Goal: Check status: Check status

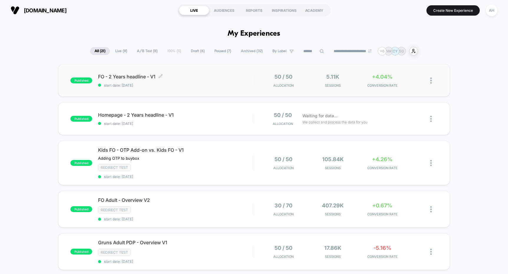
click at [224, 86] on span "start date: [DATE]" at bounding box center [175, 85] width 155 height 4
